Goal: Task Accomplishment & Management: Use online tool/utility

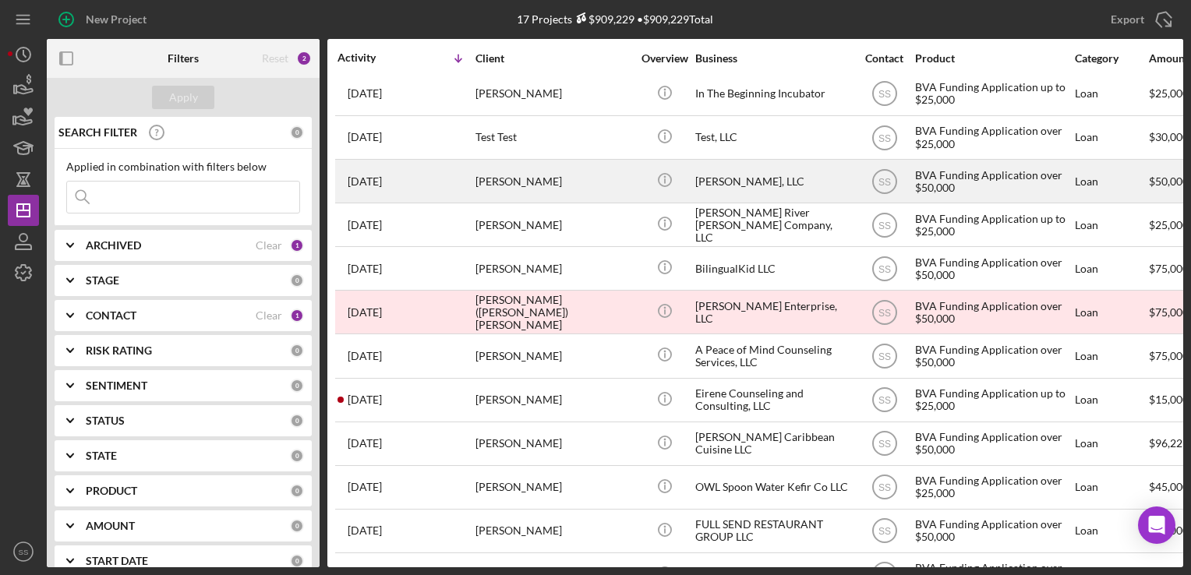
scroll to position [182, 0]
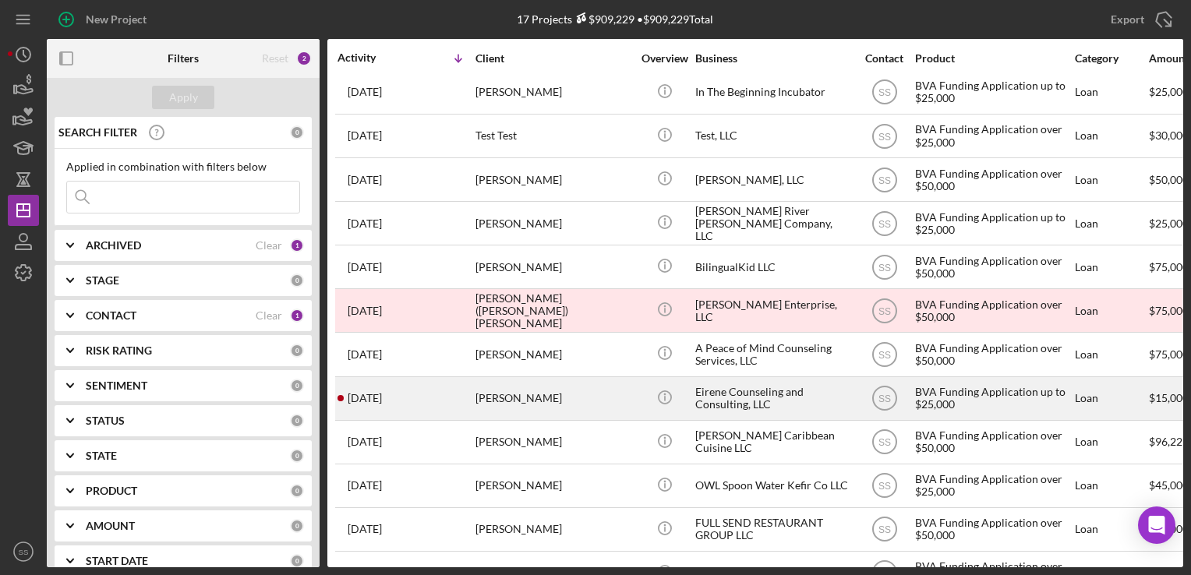
click at [499, 382] on div "[PERSON_NAME]" at bounding box center [554, 398] width 156 height 41
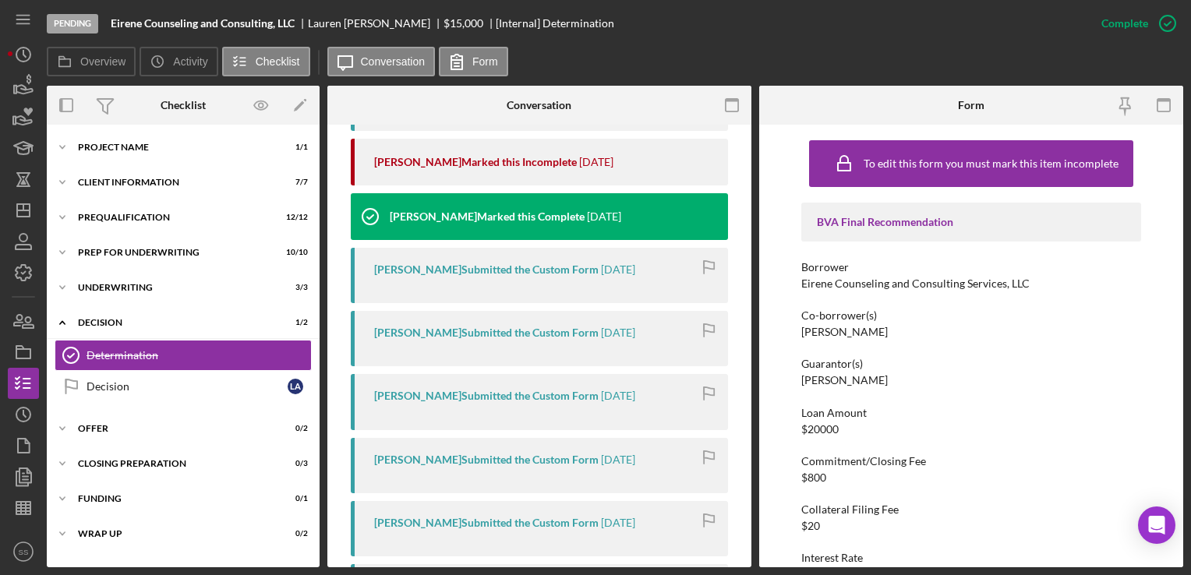
scroll to position [611, 0]
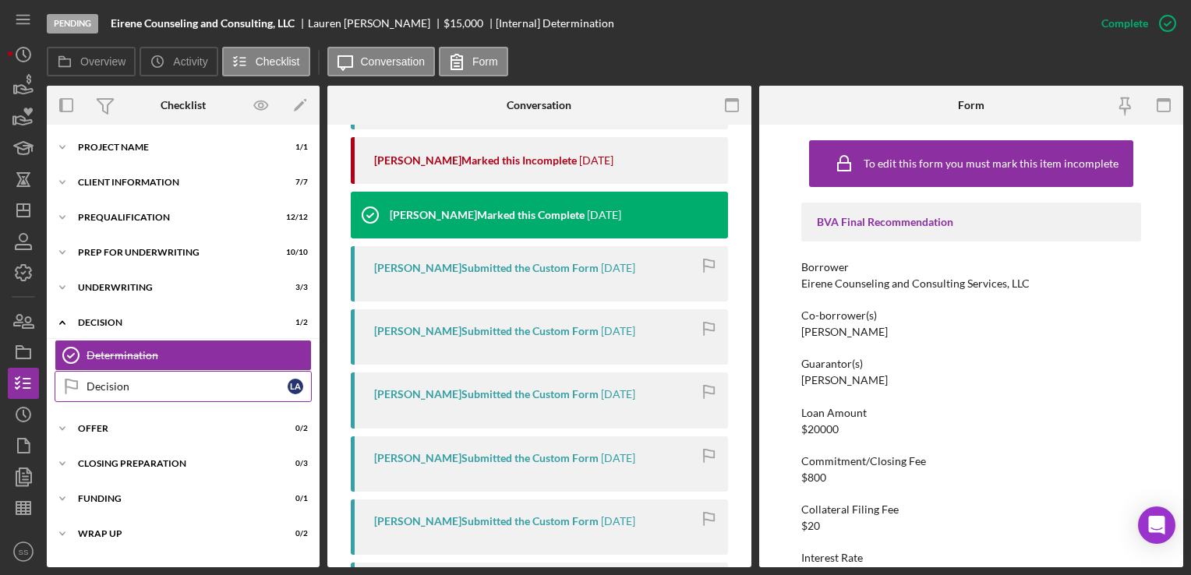
click at [171, 382] on div "Decision" at bounding box center [187, 387] width 201 height 12
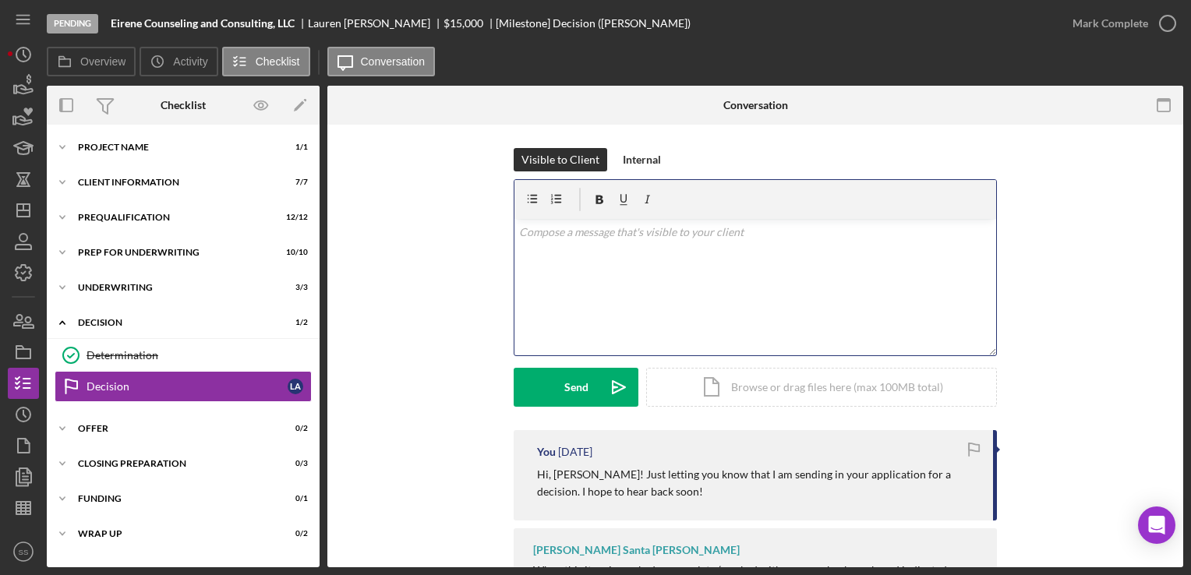
drag, startPoint x: 724, startPoint y: 295, endPoint x: 602, endPoint y: 239, distance: 133.6
click at [602, 239] on p at bounding box center [755, 232] width 473 height 17
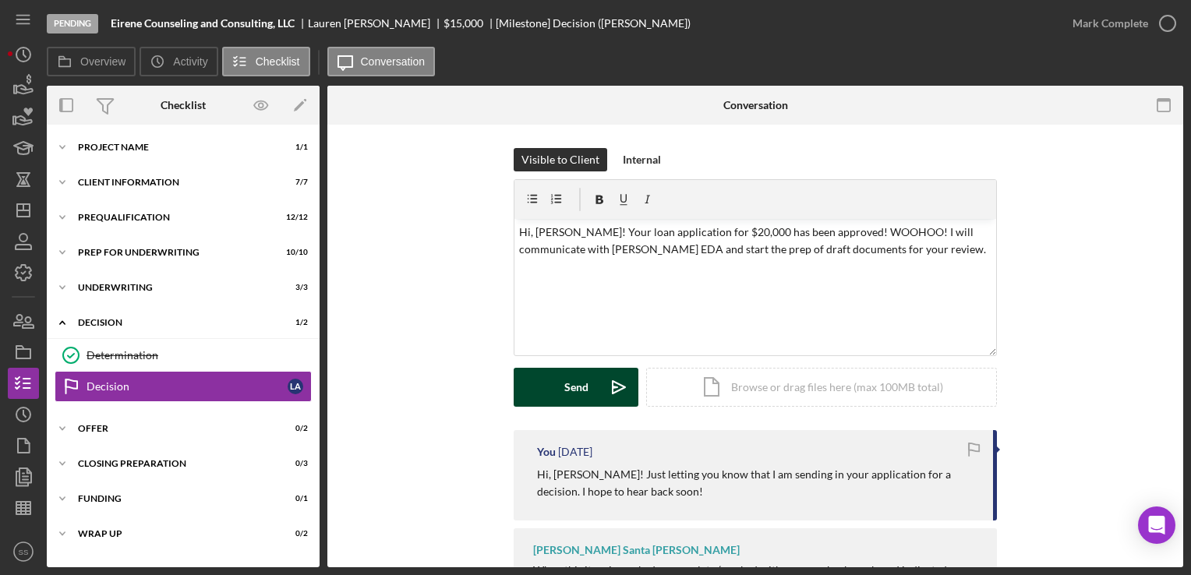
click at [571, 395] on div "Send" at bounding box center [577, 387] width 24 height 39
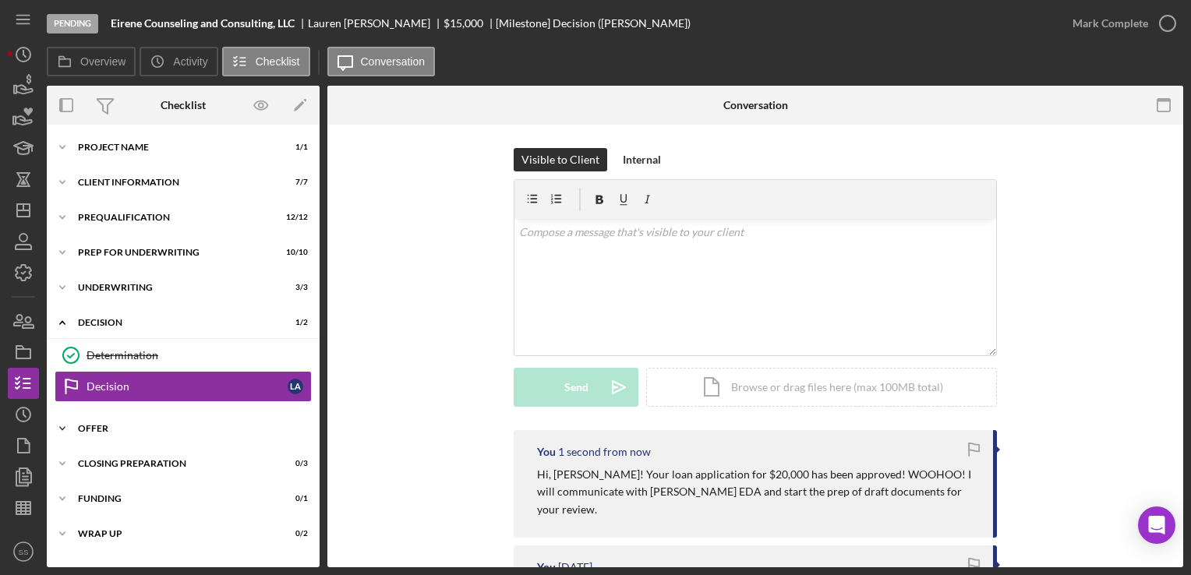
click at [165, 428] on div "Offer" at bounding box center [189, 428] width 222 height 9
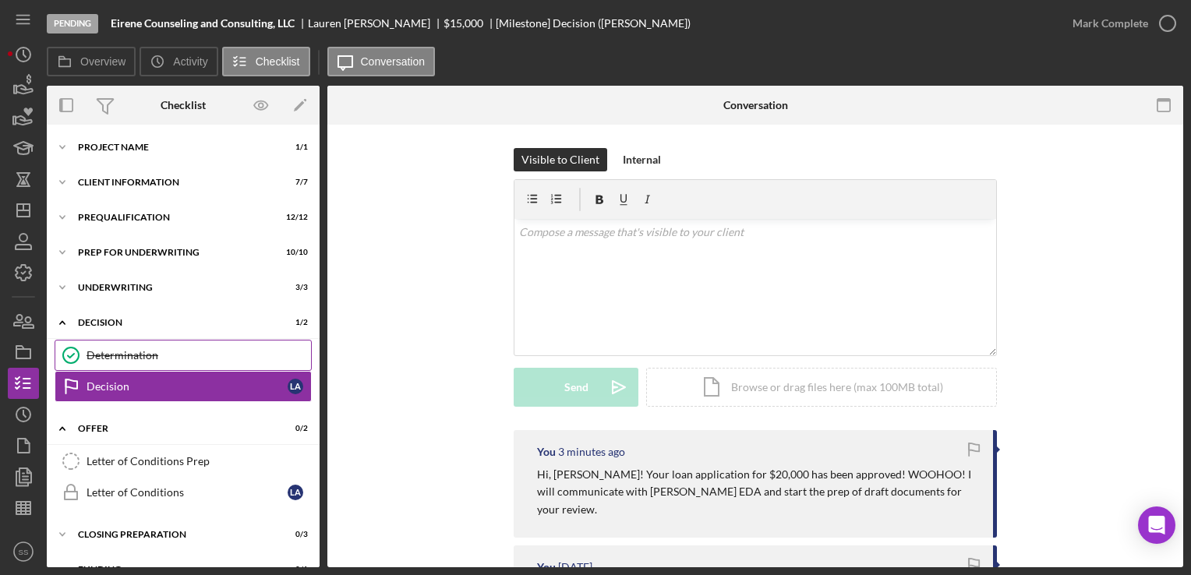
click at [141, 345] on link "Determination Determination" at bounding box center [183, 355] width 257 height 31
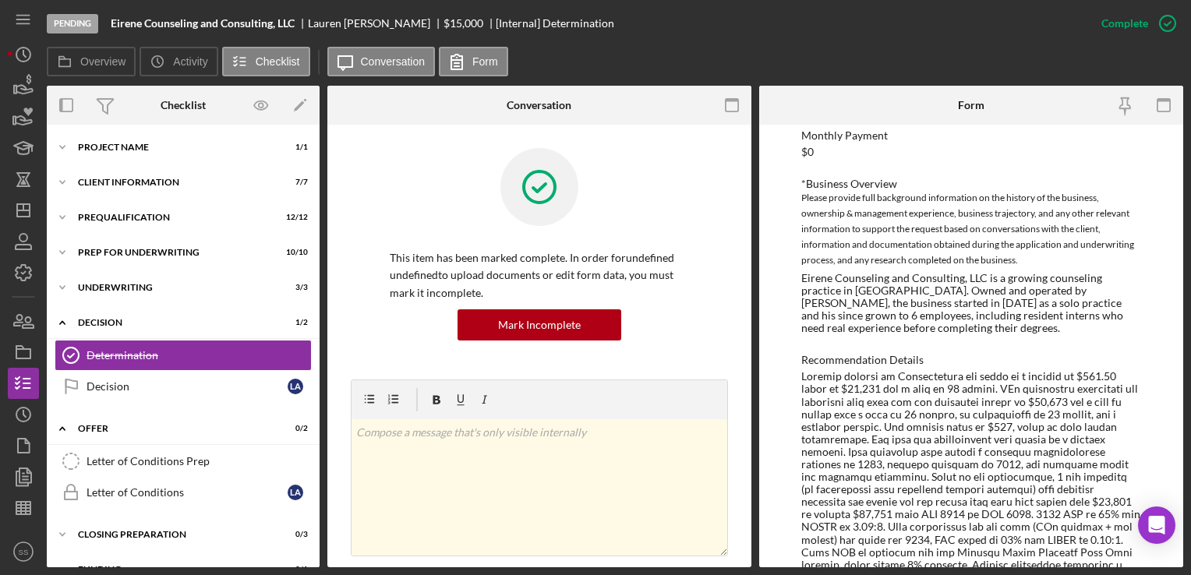
scroll to position [535, 0]
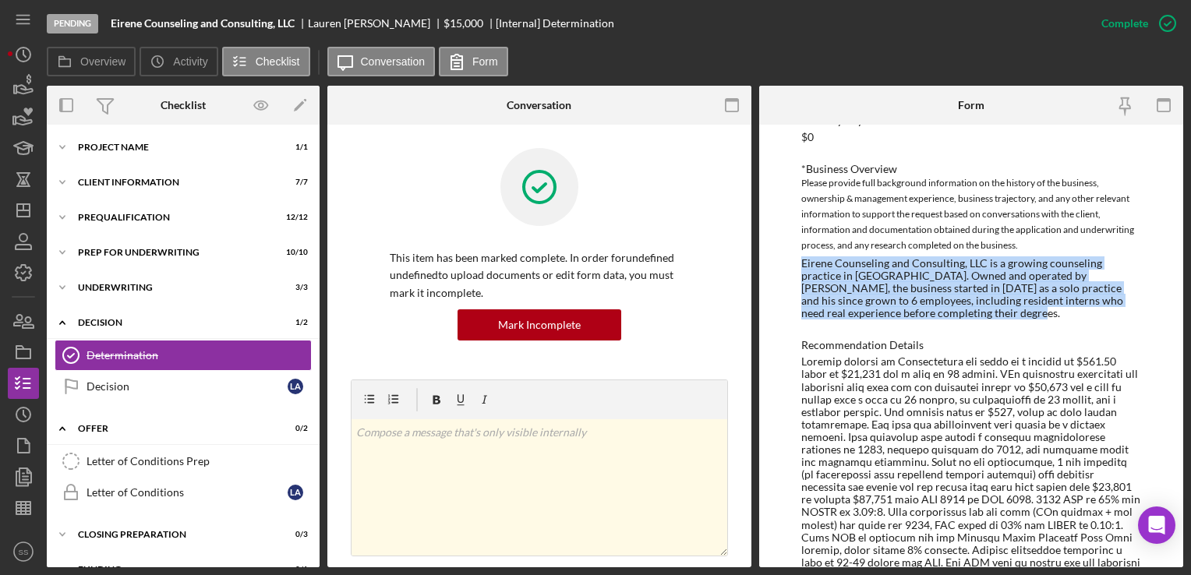
drag, startPoint x: 801, startPoint y: 257, endPoint x: 942, endPoint y: 317, distance: 153.1
click at [942, 317] on div "Eirene Counseling and Consulting, LLC is a growing counseling practice in [GEOG…" at bounding box center [971, 288] width 339 height 62
copy div "Eirene Counseling and Consulting, LLC is a growing counseling practice in [GEOG…"
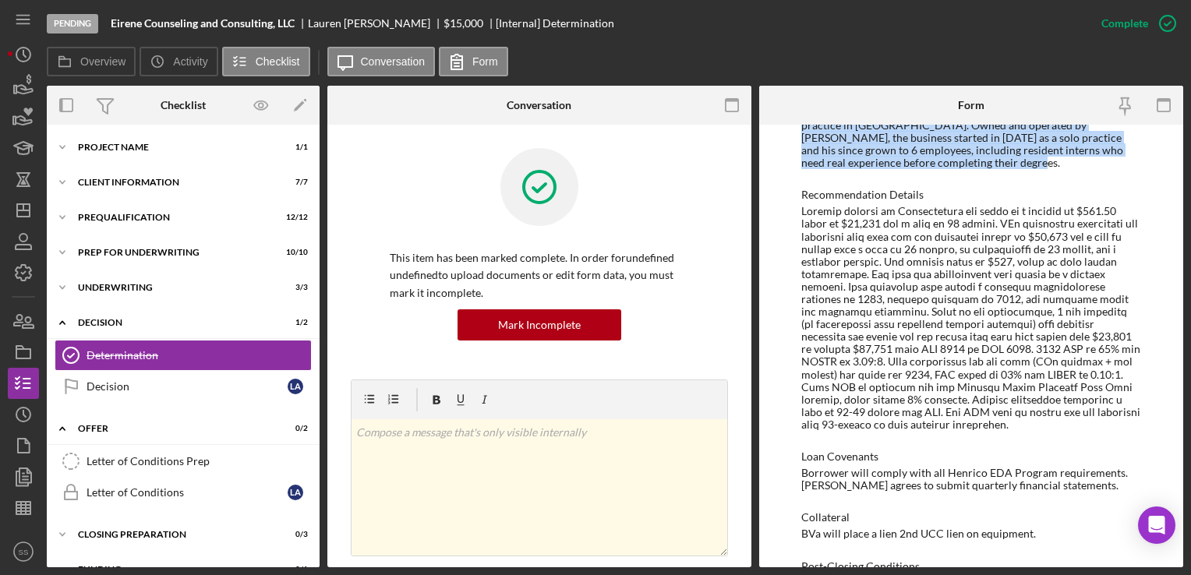
scroll to position [685, 0]
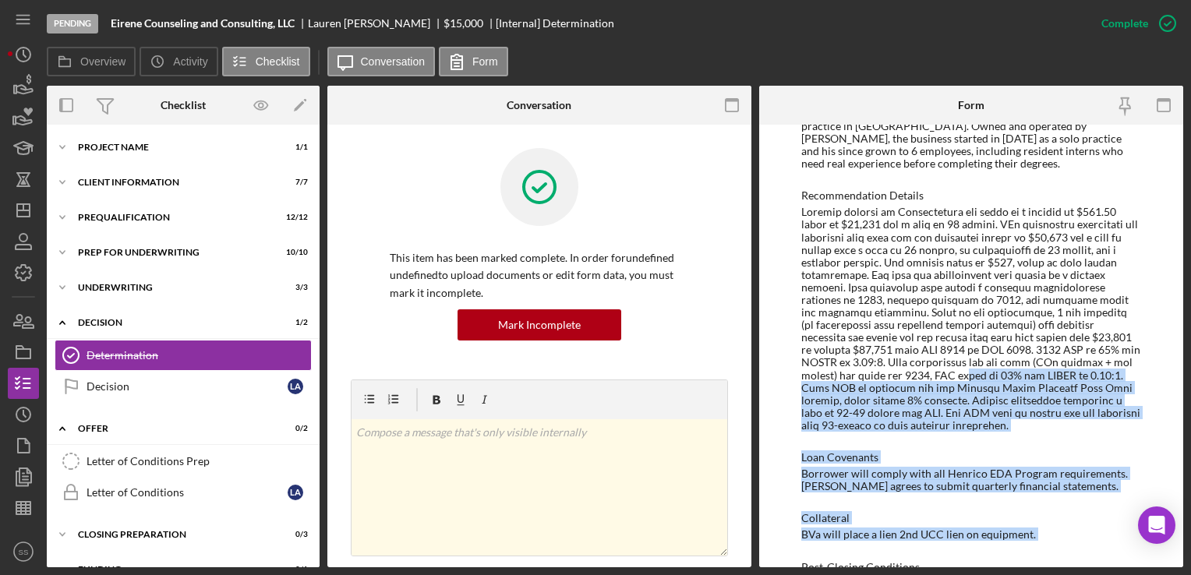
drag, startPoint x: 951, startPoint y: 373, endPoint x: 798, endPoint y: 575, distance: 253.7
click at [798, 575] on div "Pending Eirene Counseling and Consulting, LLC [PERSON_NAME] $15,000 $15,000 [In…" at bounding box center [595, 287] width 1191 height 575
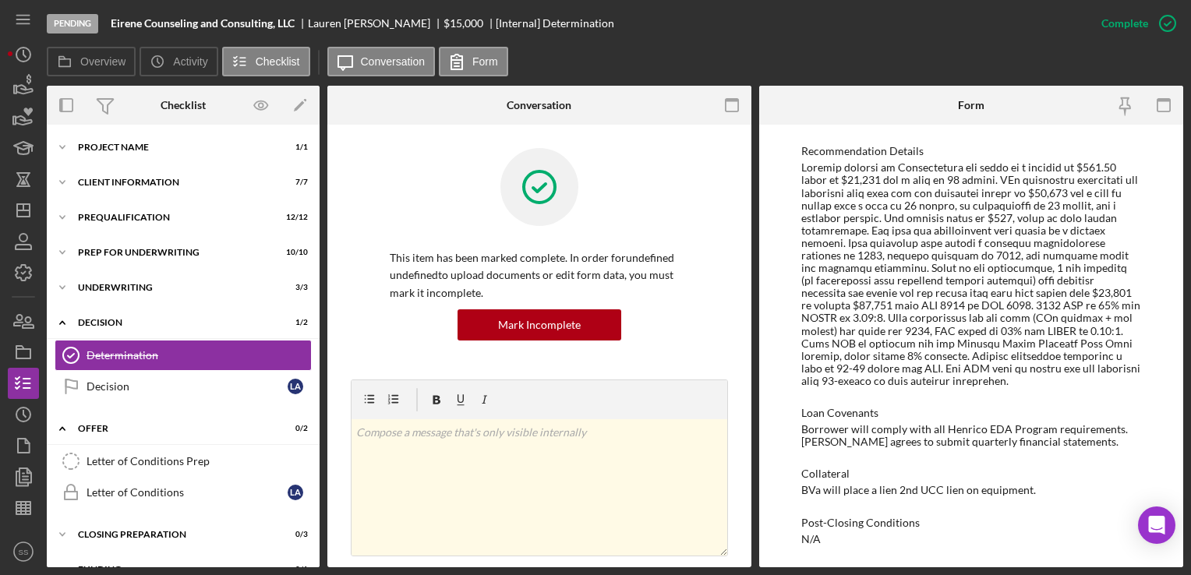
click at [1014, 272] on div at bounding box center [971, 274] width 339 height 226
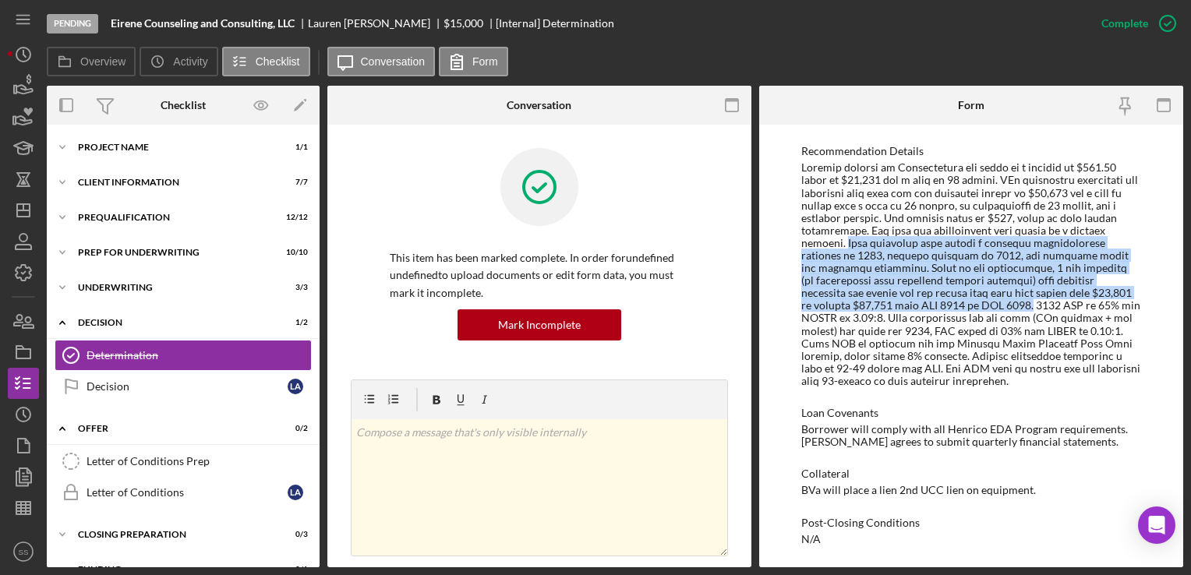
drag, startPoint x: 885, startPoint y: 240, endPoint x: 1021, endPoint y: 304, distance: 150.0
click at [1021, 304] on div at bounding box center [971, 274] width 339 height 226
copy div "This financing will create a practice administrator position in [DATE], another…"
click at [20, 220] on icon "Icon/Dashboard" at bounding box center [23, 210] width 39 height 39
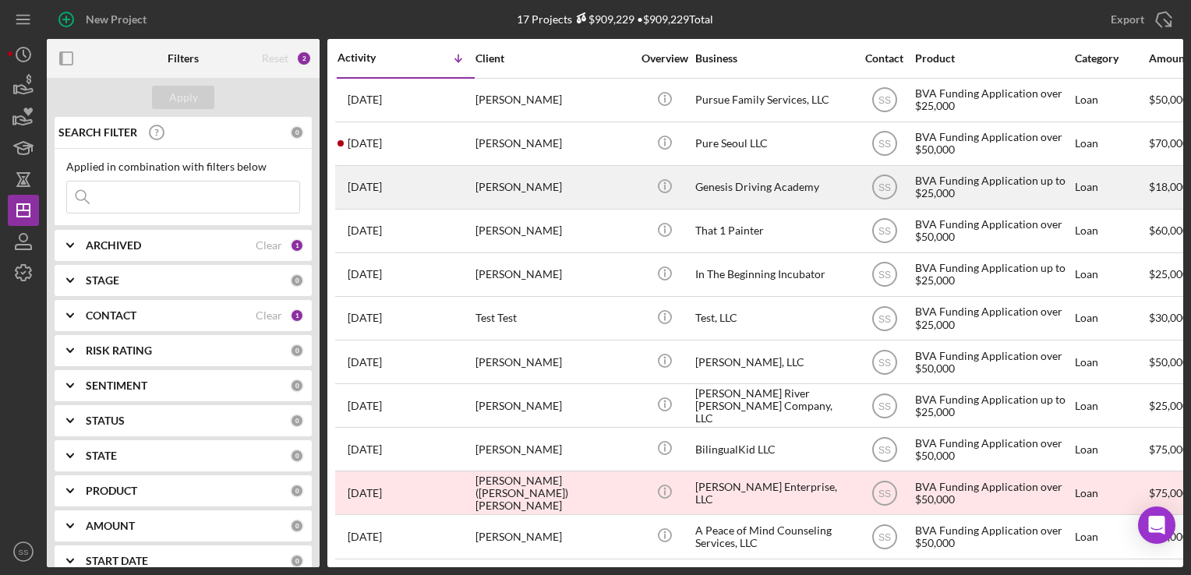
click at [526, 204] on div "[PERSON_NAME]" at bounding box center [554, 187] width 156 height 41
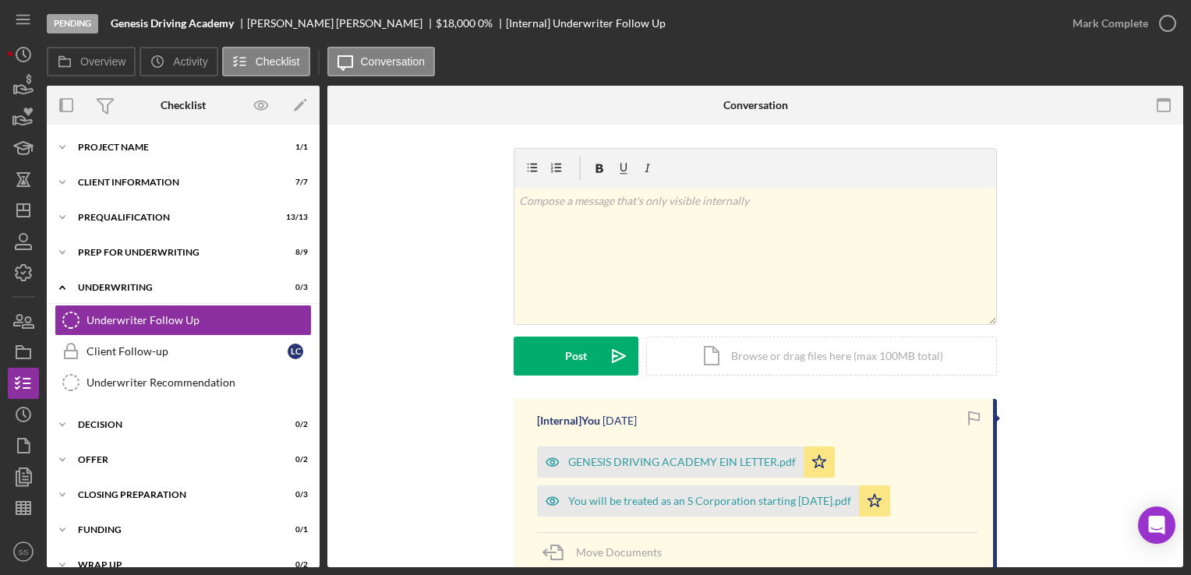
scroll to position [101, 0]
